Goal: Navigation & Orientation: Find specific page/section

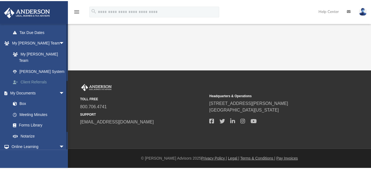
scroll to position [138, 0]
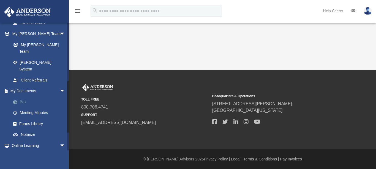
click at [23, 96] on link "Box" at bounding box center [41, 101] width 66 height 11
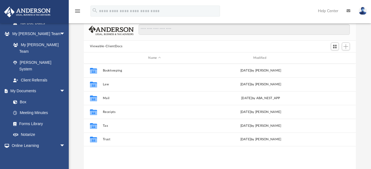
scroll to position [32, 0]
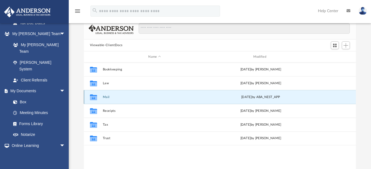
click at [105, 97] on button "Mail" at bounding box center [155, 97] width 104 height 4
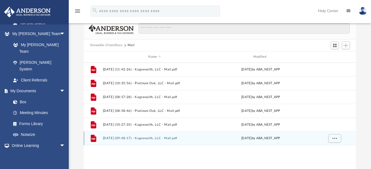
click at [124, 139] on button "[DATE] (09:48:17) - Kagswealth, LLC - Mail.pdf" at bounding box center [155, 138] width 104 height 4
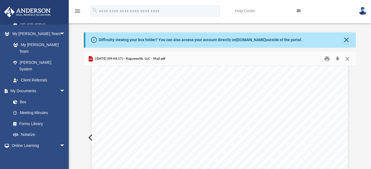
scroll to position [84, 0]
click at [347, 58] on button "Close" at bounding box center [348, 58] width 10 height 9
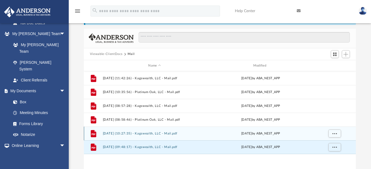
scroll to position [35, 0]
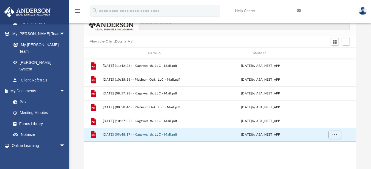
click at [168, 134] on button "[DATE] (09:48:17) - Kagswealth, LLC - Mail.pdf" at bounding box center [155, 135] width 104 height 4
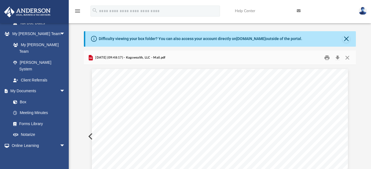
scroll to position [0, 0]
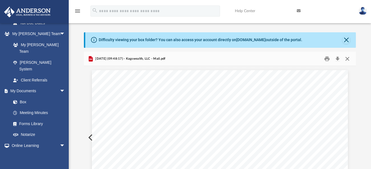
click at [348, 59] on button "Close" at bounding box center [348, 58] width 10 height 9
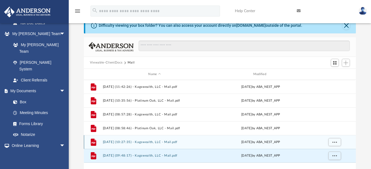
scroll to position [35, 0]
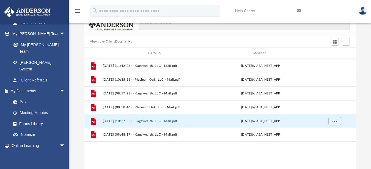
click at [142, 122] on button "[DATE] (10:27:35) - Kagswealth, LLC - Mail.pdf" at bounding box center [155, 121] width 104 height 4
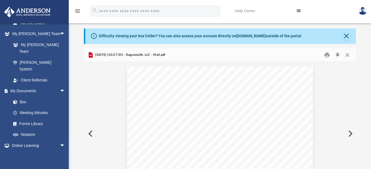
scroll to position [0, 0]
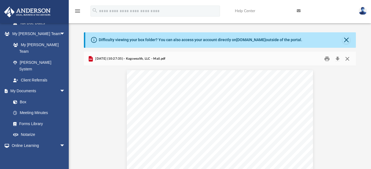
click at [347, 60] on button "Close" at bounding box center [348, 58] width 10 height 9
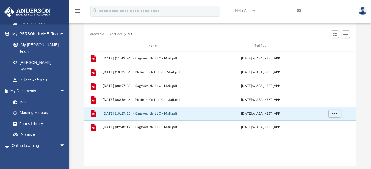
scroll to position [55, 0]
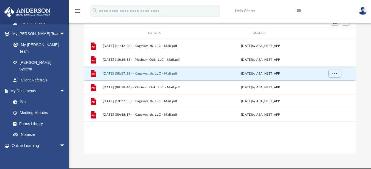
click at [141, 72] on button "[DATE] (08:57:28) - Kagswealth, LLC - Mail.pdf" at bounding box center [155, 74] width 104 height 4
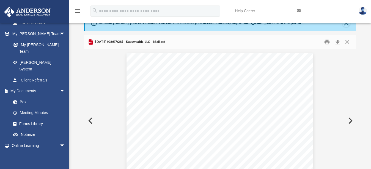
scroll to position [13, 0]
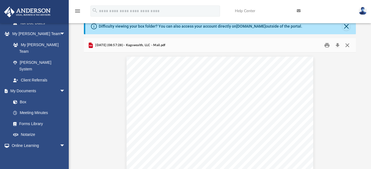
click at [346, 44] on button "Close" at bounding box center [348, 45] width 10 height 9
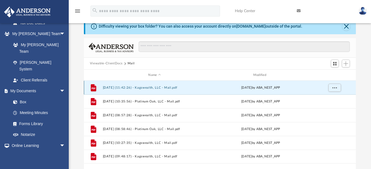
click at [158, 87] on button "[DATE] (11:42:26) - Kagswealth, LLC - Mail.pdf" at bounding box center [155, 88] width 104 height 4
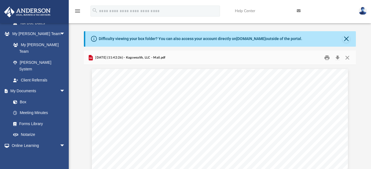
scroll to position [0, 0]
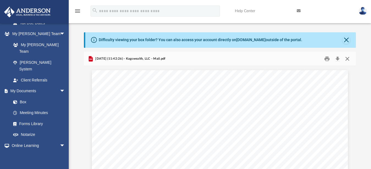
click at [345, 57] on button "Close" at bounding box center [348, 58] width 10 height 9
click at [345, 57] on input "Search files and folders" at bounding box center [244, 60] width 211 height 10
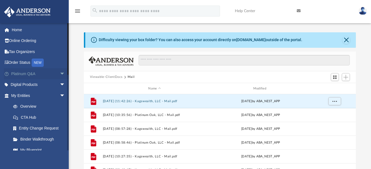
click at [60, 73] on span "arrow_drop_down" at bounding box center [65, 73] width 11 height 11
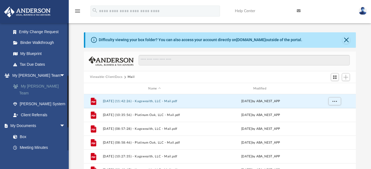
scroll to position [220, 0]
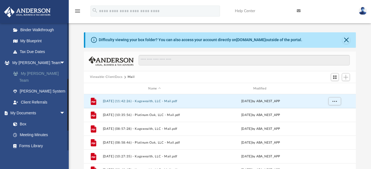
click at [39, 80] on link "My [PERSON_NAME] Team" at bounding box center [41, 77] width 66 height 18
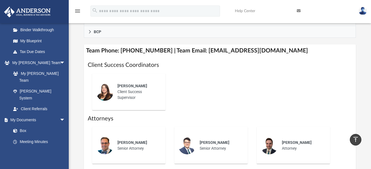
scroll to position [165, 0]
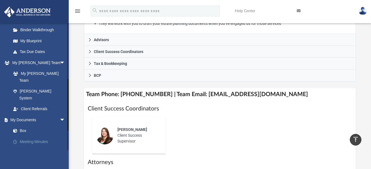
click at [34, 136] on link "Meeting Minutes" at bounding box center [41, 141] width 66 height 11
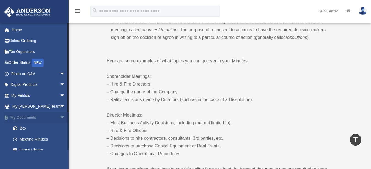
scroll to position [248, 0]
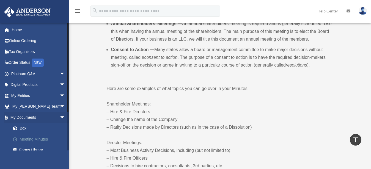
click at [29, 139] on link "Meeting Minutes" at bounding box center [41, 138] width 66 height 11
